Goal: Information Seeking & Learning: Learn about a topic

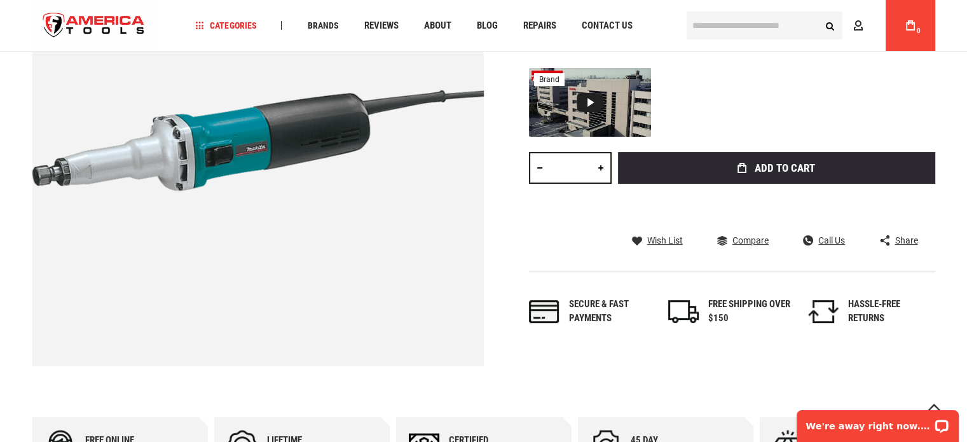
scroll to position [636, 0]
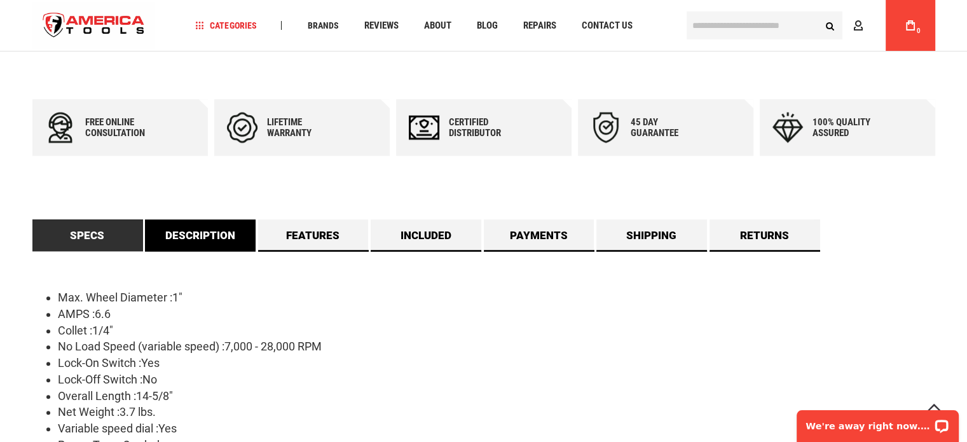
click at [216, 237] on link "Description" at bounding box center [200, 235] width 111 height 32
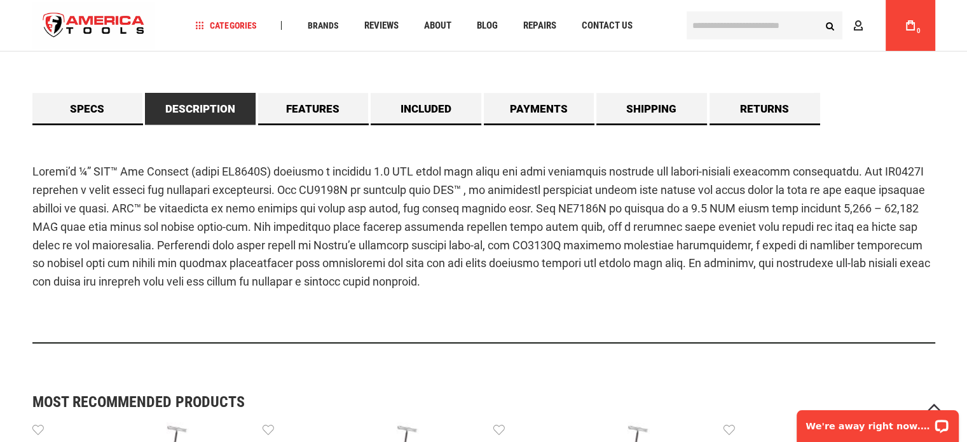
scroll to position [763, 0]
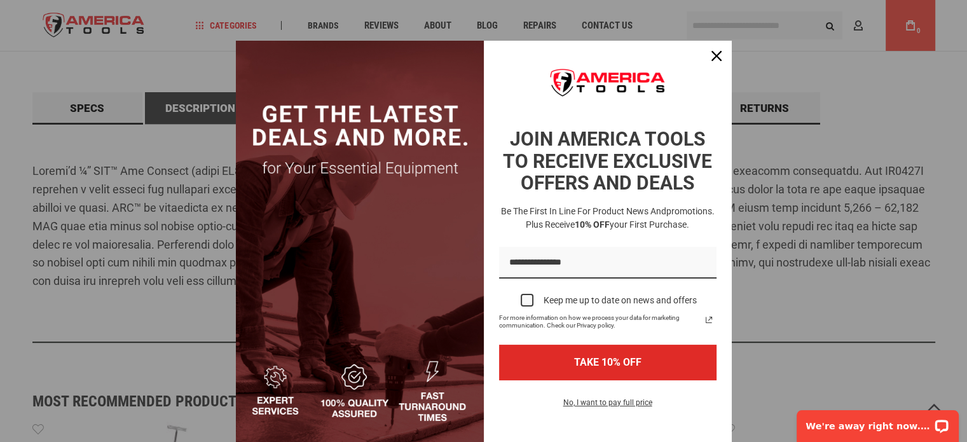
click at [325, 117] on img "Marketing offer form" at bounding box center [360, 246] width 248 height 410
click at [712, 54] on icon "close icon" at bounding box center [717, 56] width 10 height 10
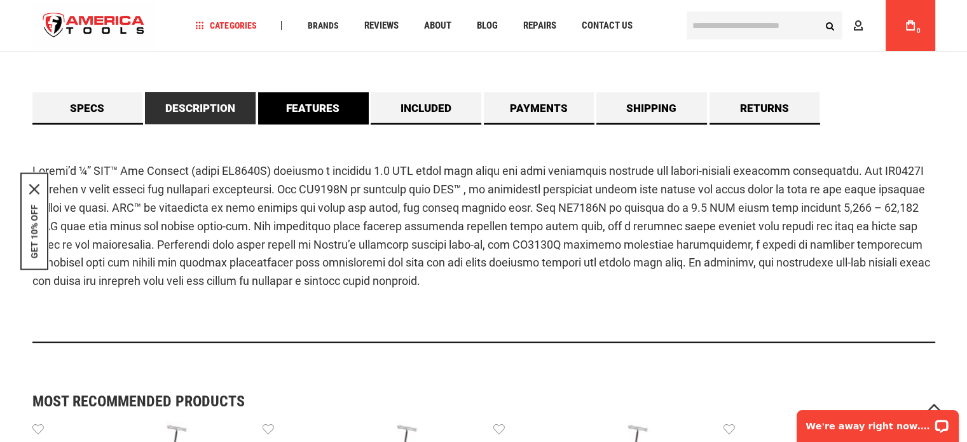
click at [314, 104] on link "Features" at bounding box center [313, 108] width 111 height 32
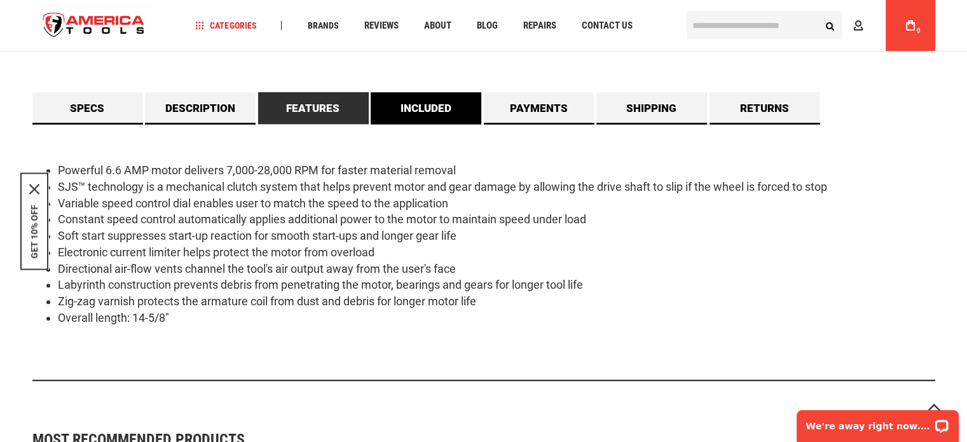
click at [415, 104] on link "Included" at bounding box center [426, 108] width 111 height 32
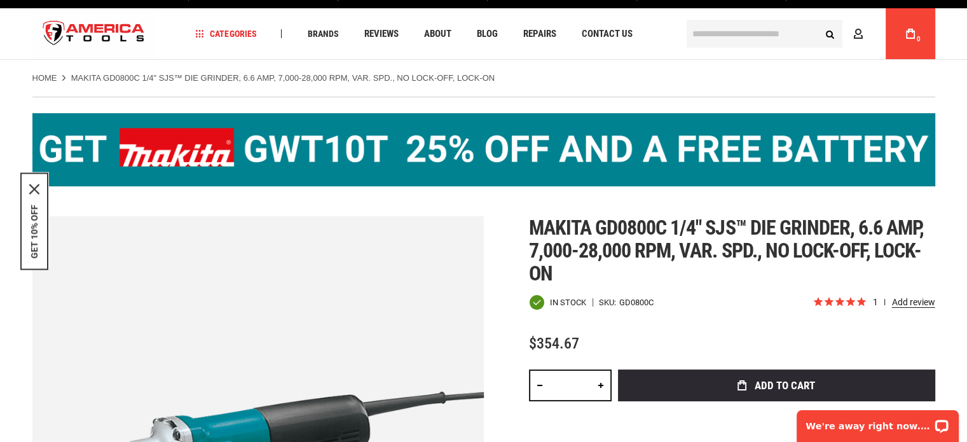
scroll to position [0, 0]
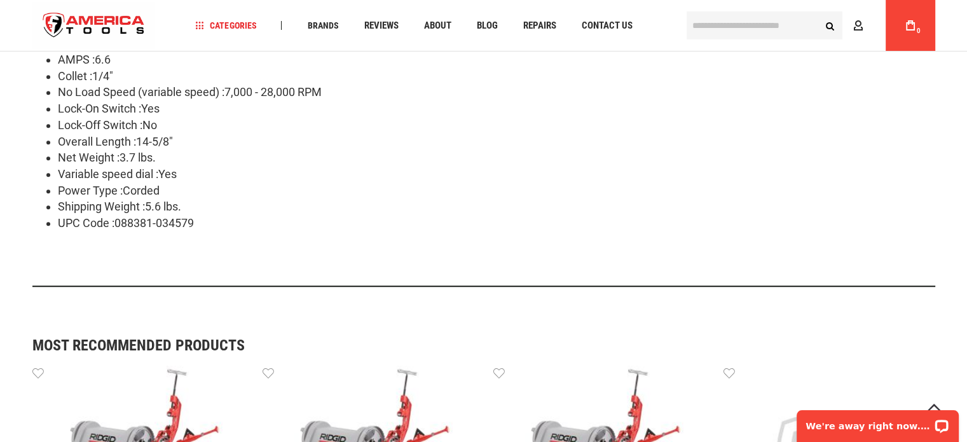
scroll to position [699, 0]
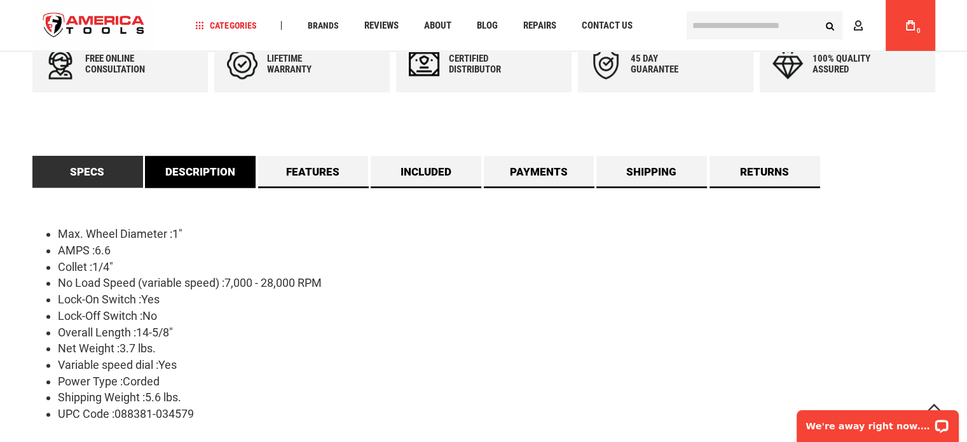
click at [237, 165] on link "Description" at bounding box center [200, 172] width 111 height 32
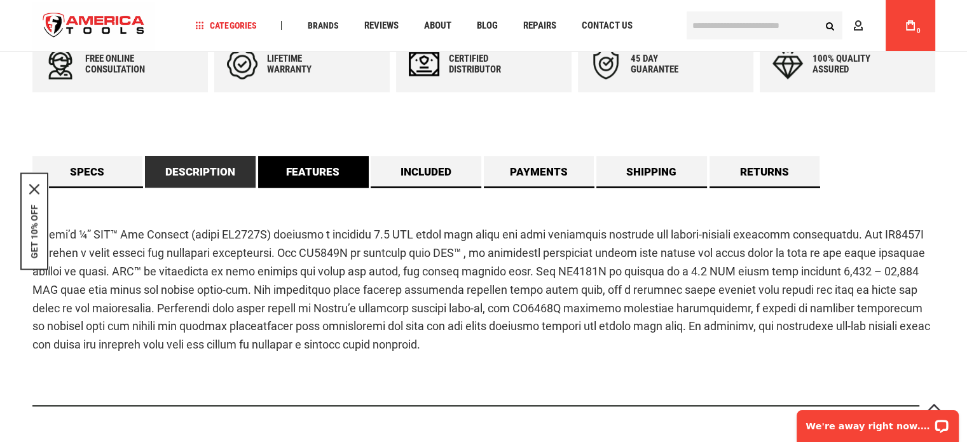
click at [309, 167] on link "Features" at bounding box center [313, 172] width 111 height 32
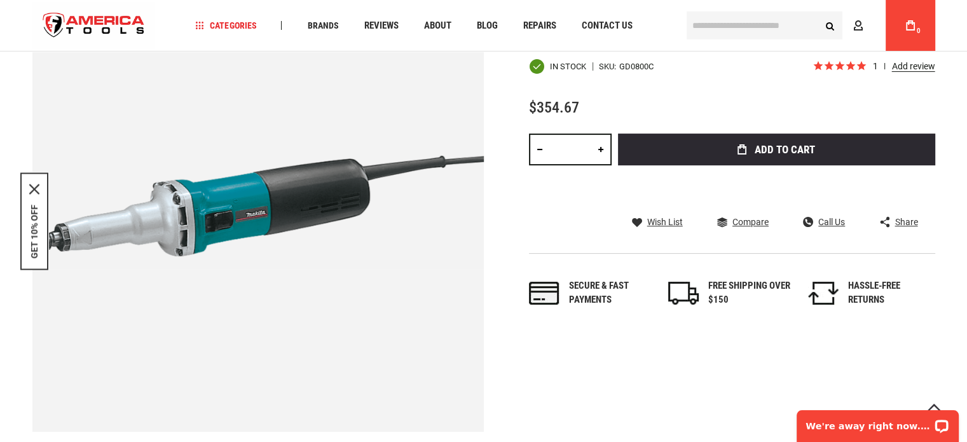
scroll to position [191, 0]
